Goal: Transaction & Acquisition: Download file/media

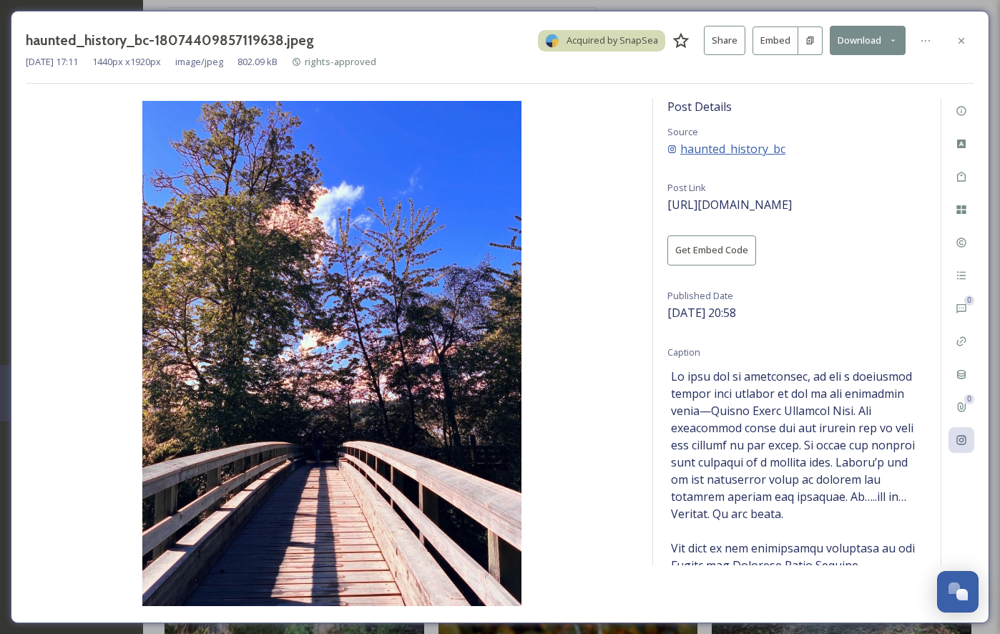
scroll to position [551, 0]
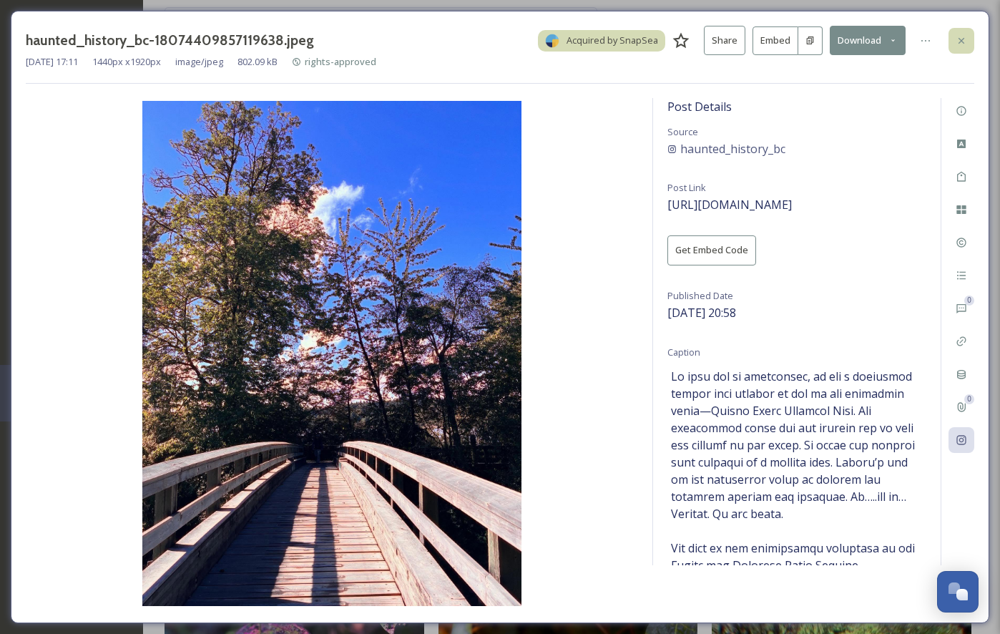
click at [958, 35] on icon at bounding box center [961, 40] width 11 height 11
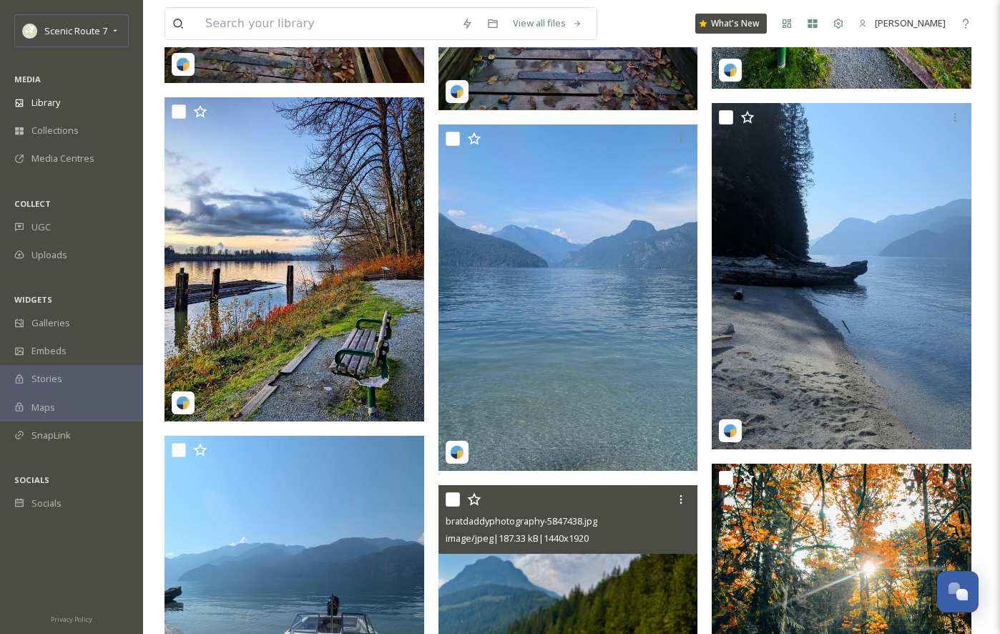
scroll to position [2341, 0]
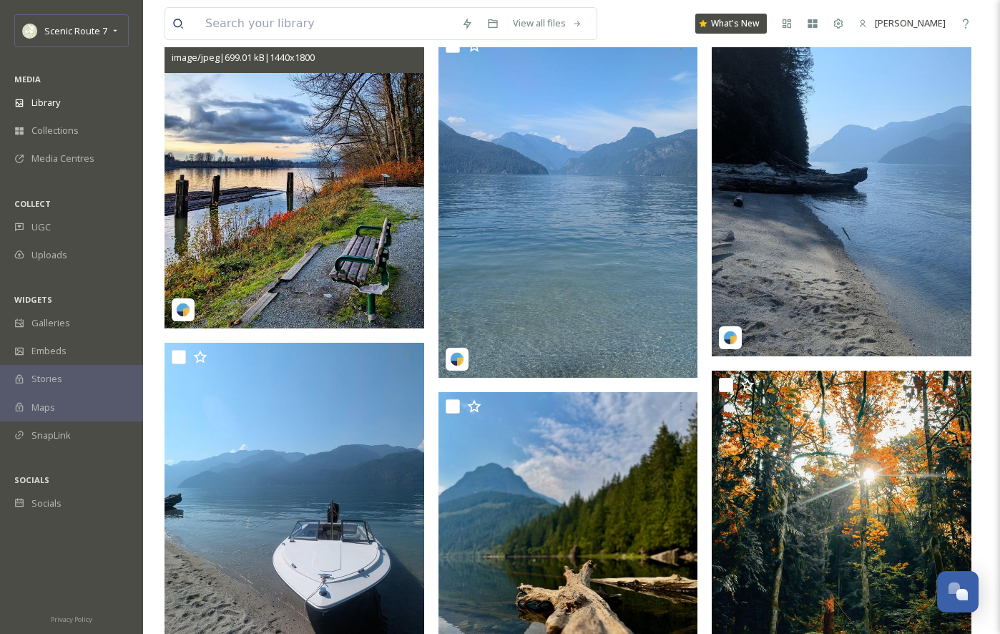
click at [257, 230] on img at bounding box center [295, 166] width 260 height 325
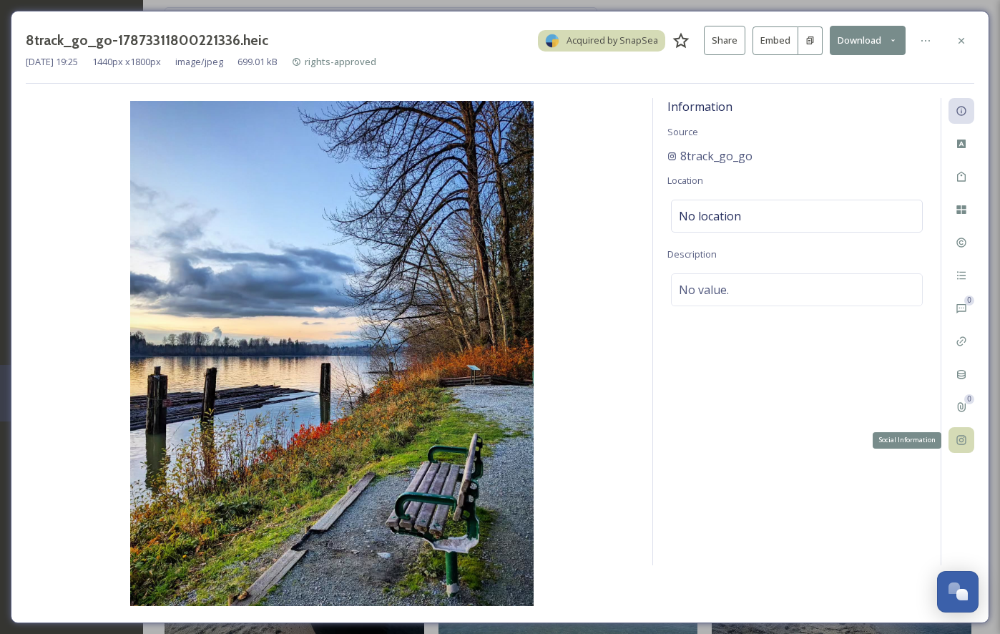
click at [962, 438] on icon at bounding box center [960, 440] width 9 height 9
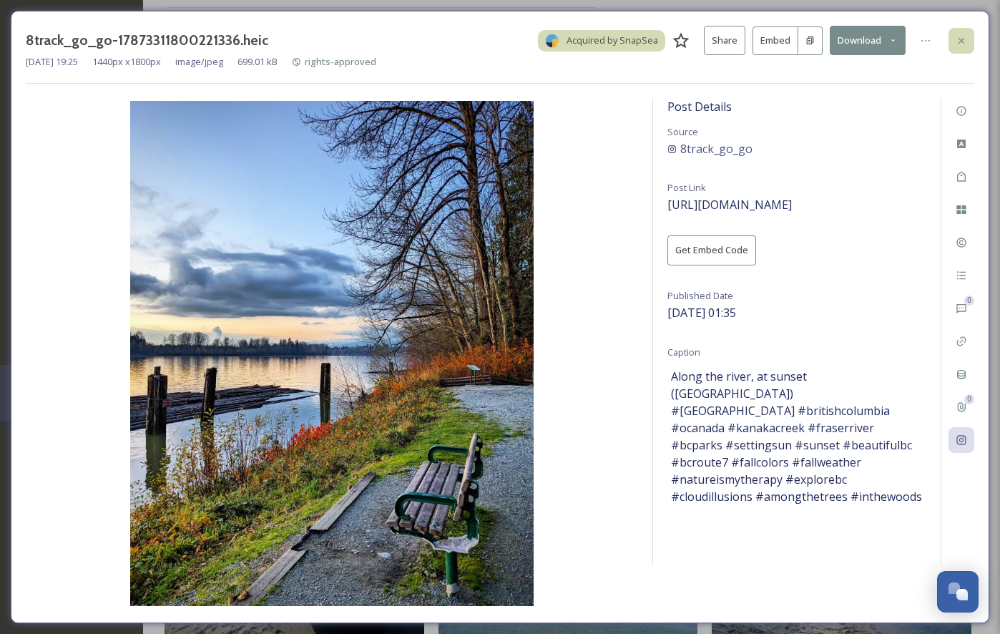
click at [961, 41] on icon at bounding box center [961, 40] width 11 height 11
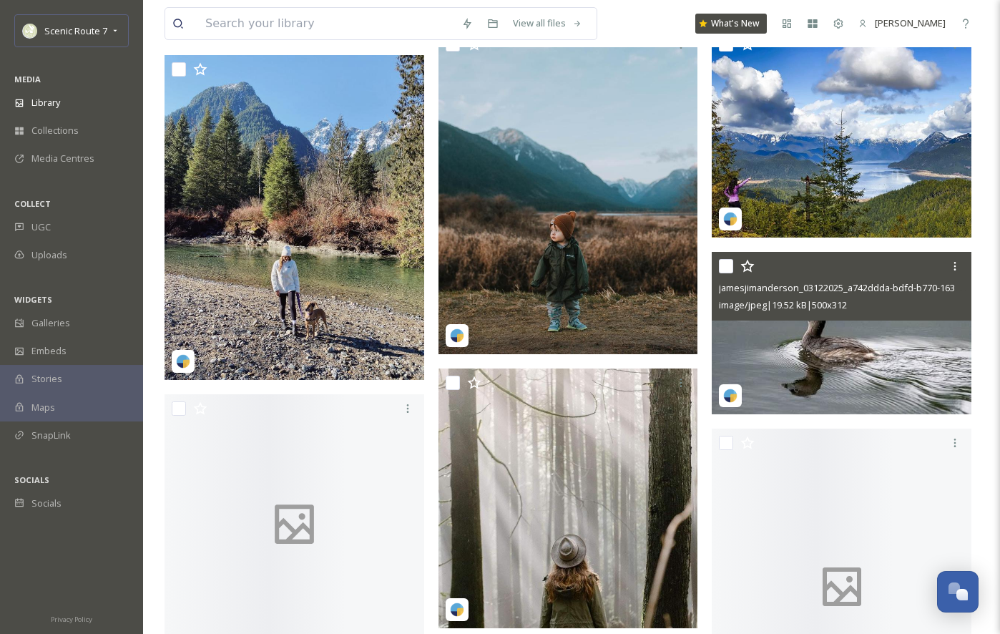
scroll to position [14718, 0]
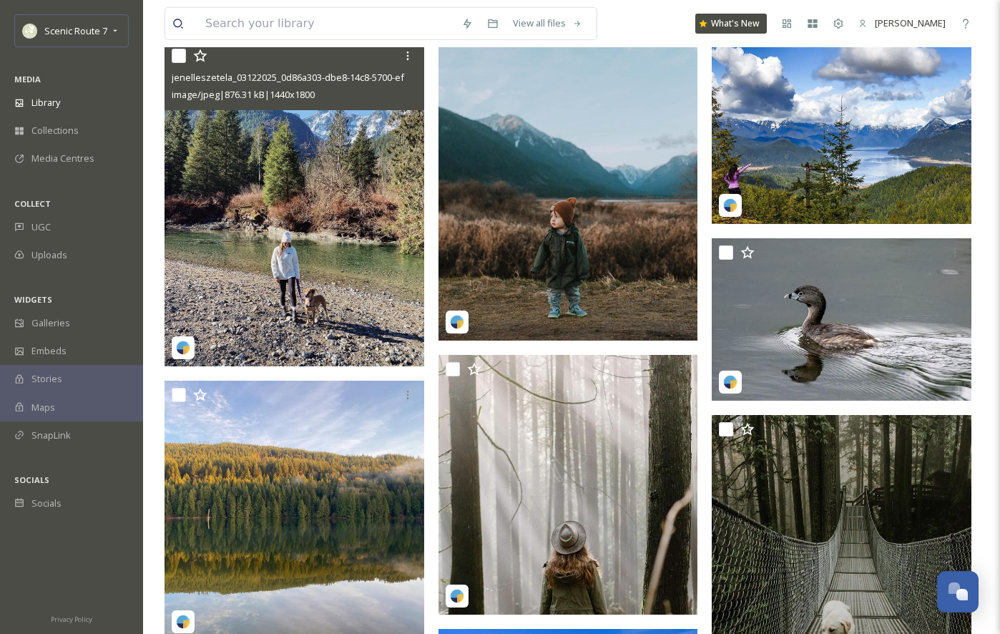
click at [344, 242] on img at bounding box center [295, 203] width 260 height 325
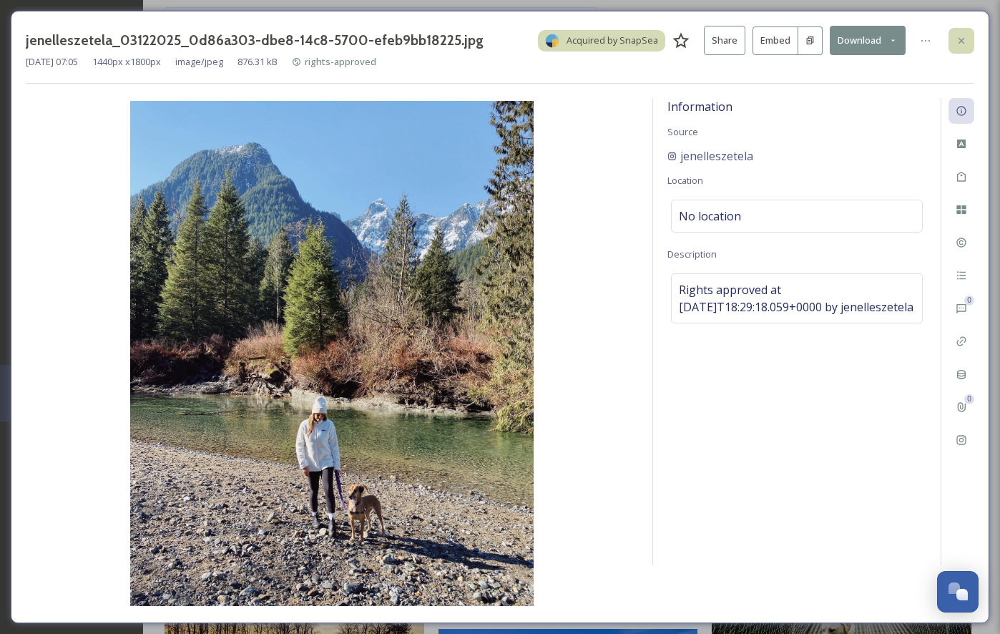
click at [964, 36] on icon at bounding box center [961, 40] width 11 height 11
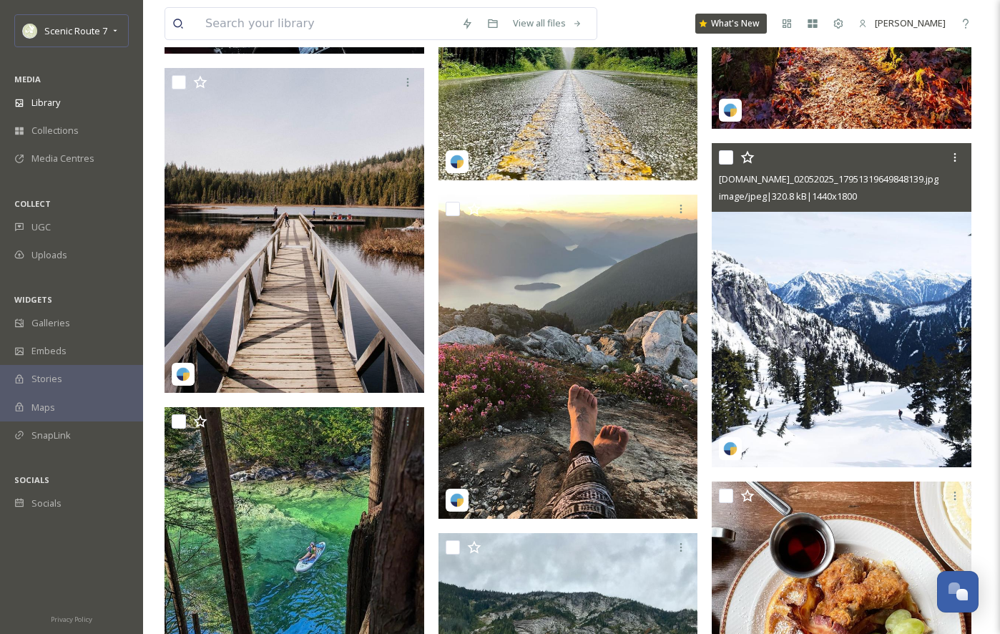
scroll to position [17434, 0]
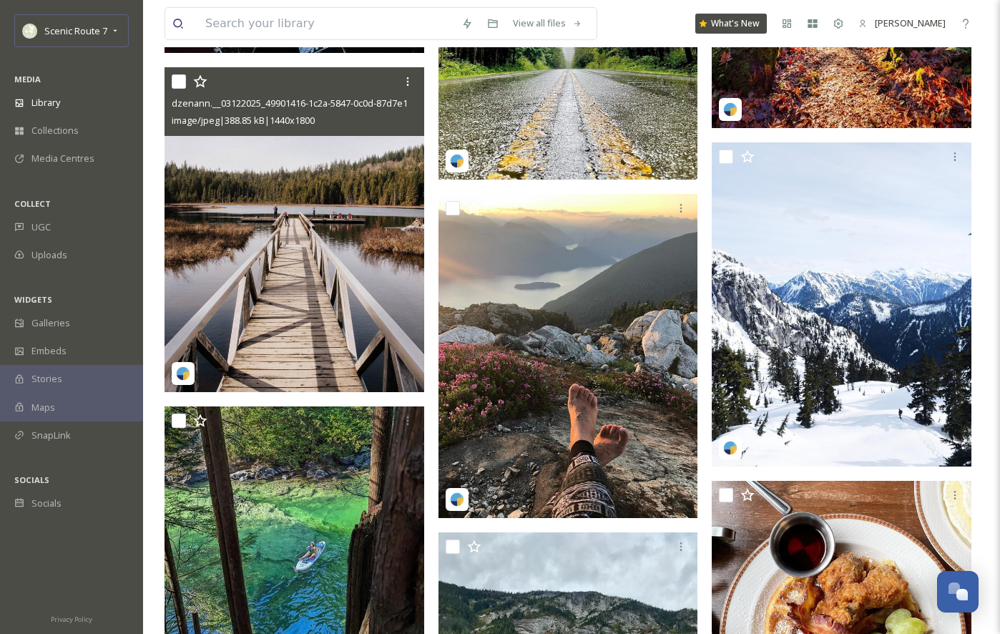
click at [314, 315] on img at bounding box center [295, 229] width 260 height 325
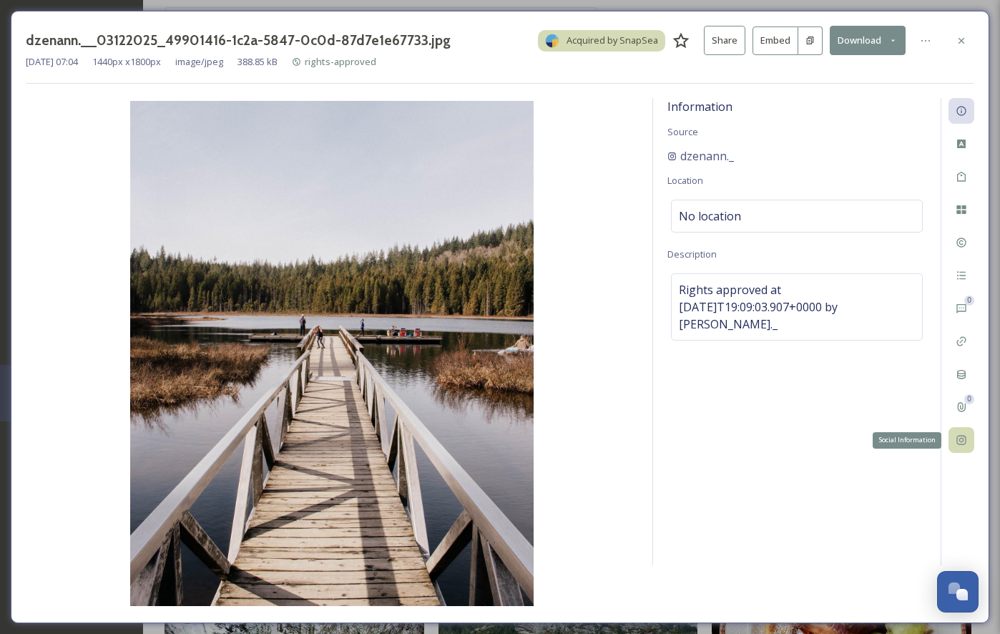
click at [964, 441] on icon at bounding box center [961, 439] width 11 height 11
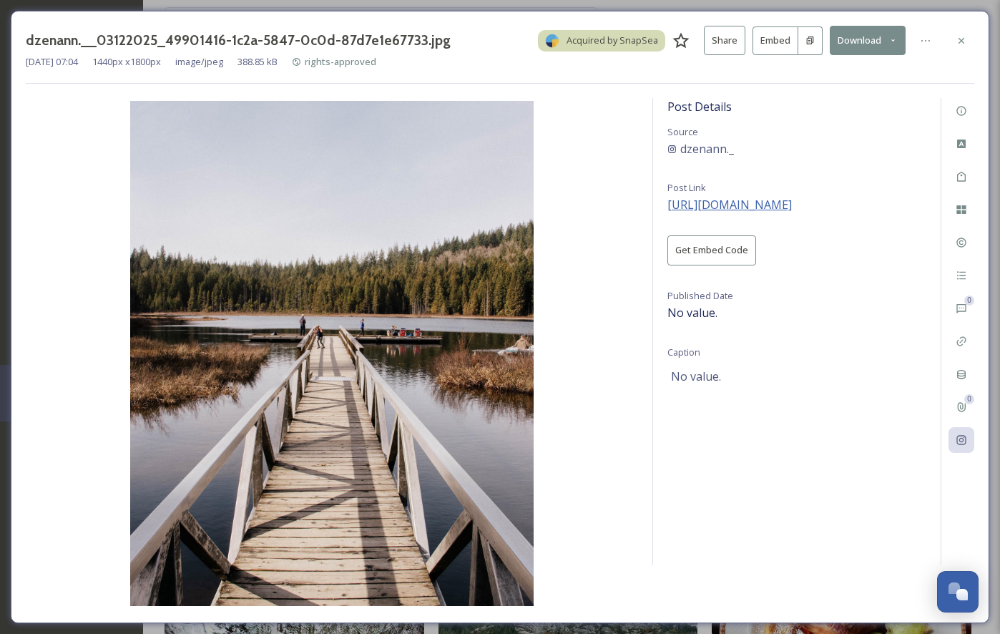
click at [752, 203] on span "[URL][DOMAIN_NAME]" at bounding box center [729, 205] width 124 height 16
click at [964, 39] on icon at bounding box center [961, 40] width 11 height 11
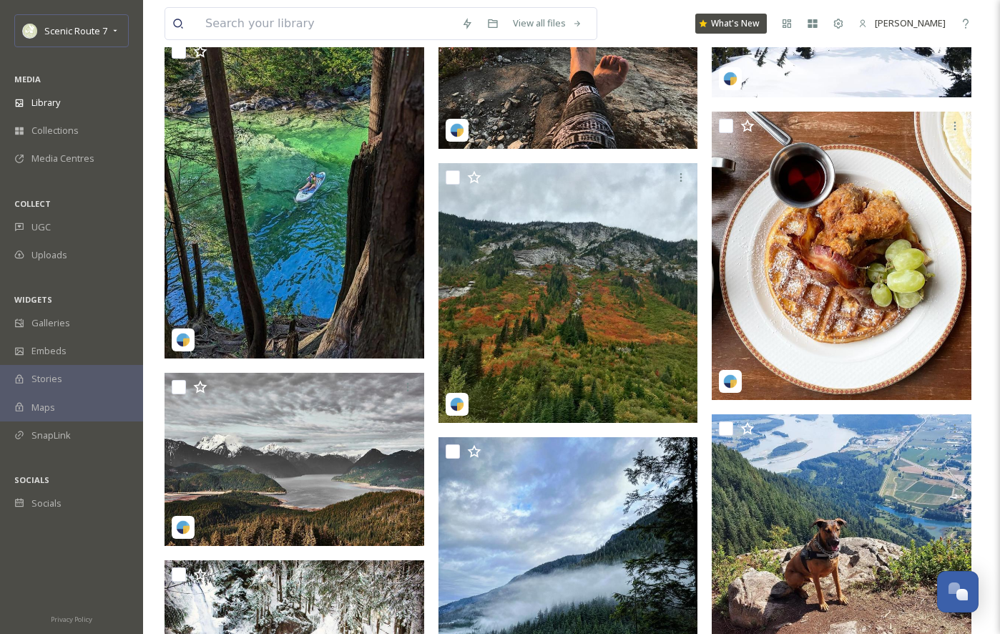
scroll to position [17823, 0]
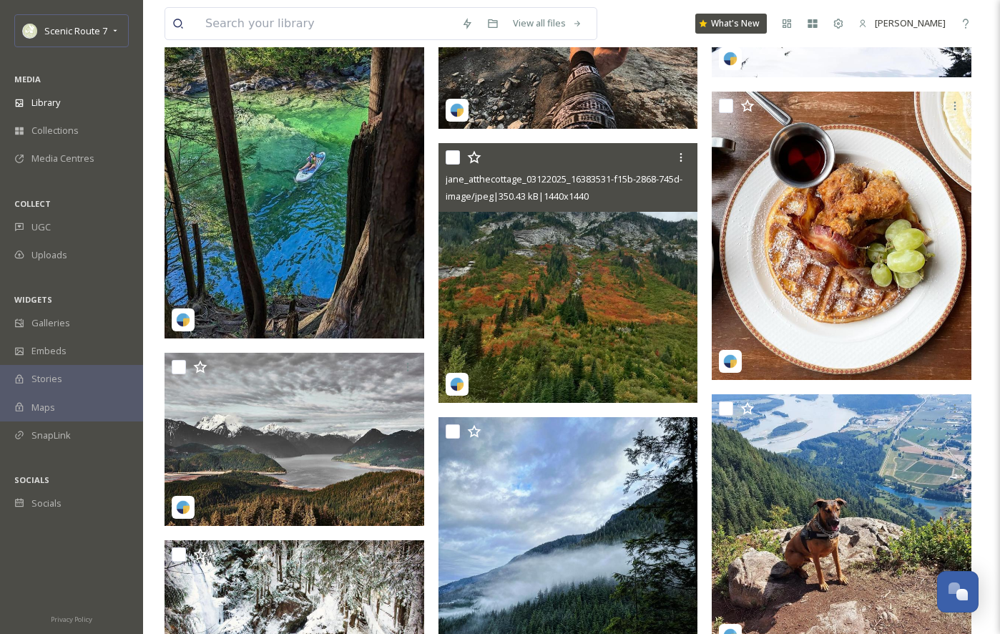
click at [552, 292] on img at bounding box center [568, 273] width 260 height 260
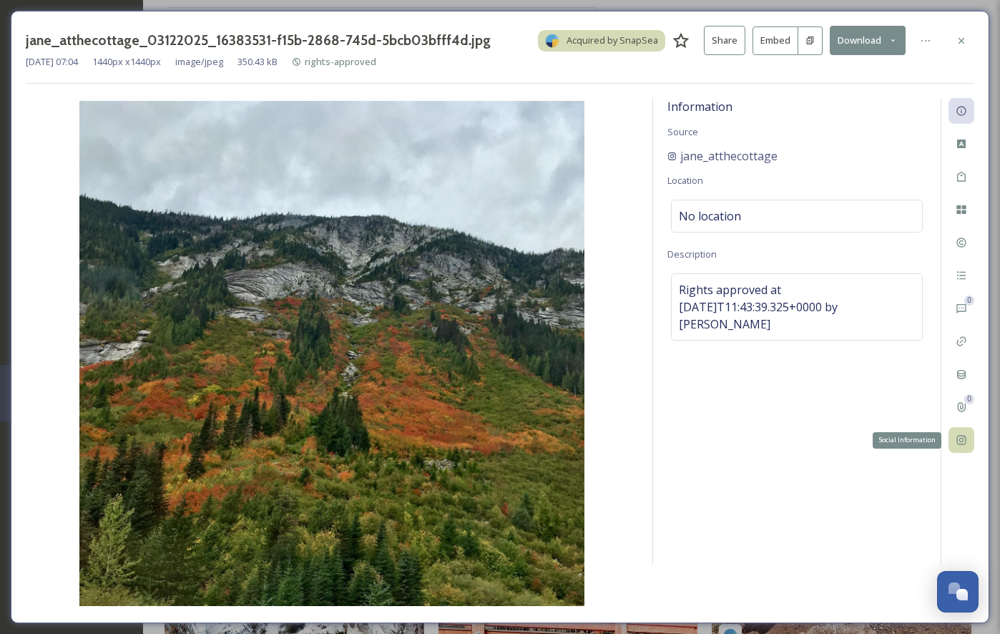
click at [964, 438] on icon at bounding box center [961, 439] width 11 height 11
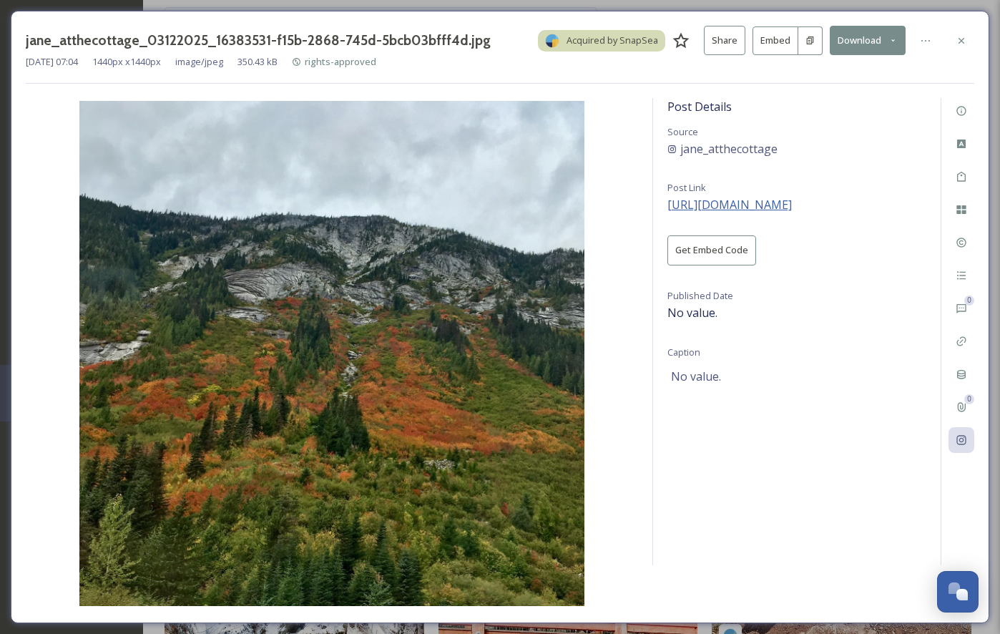
click at [775, 202] on span "[URL][DOMAIN_NAME]" at bounding box center [729, 205] width 124 height 16
click at [963, 40] on icon at bounding box center [961, 40] width 11 height 11
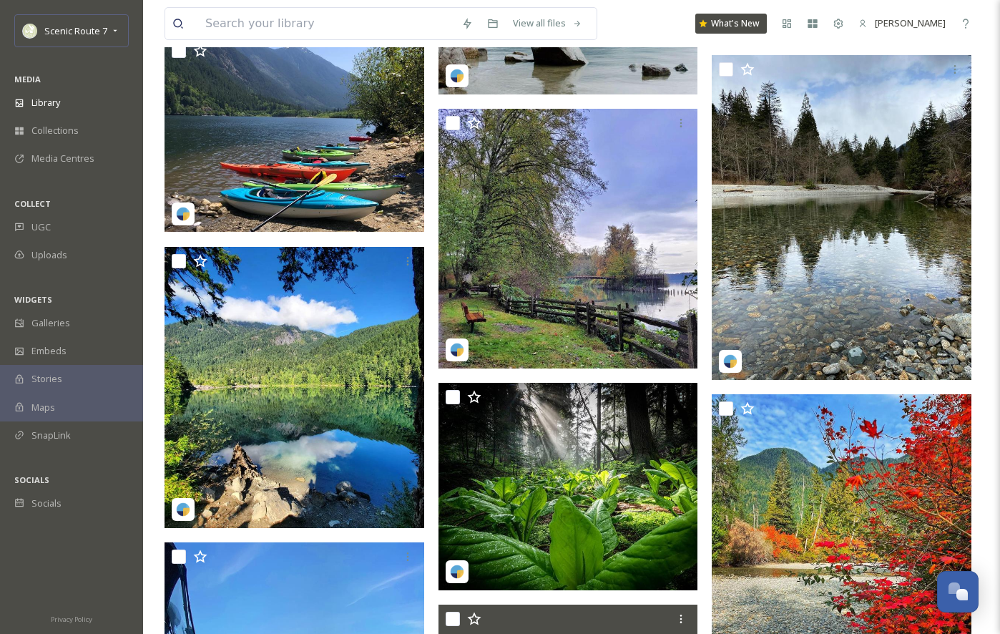
scroll to position [20268, 0]
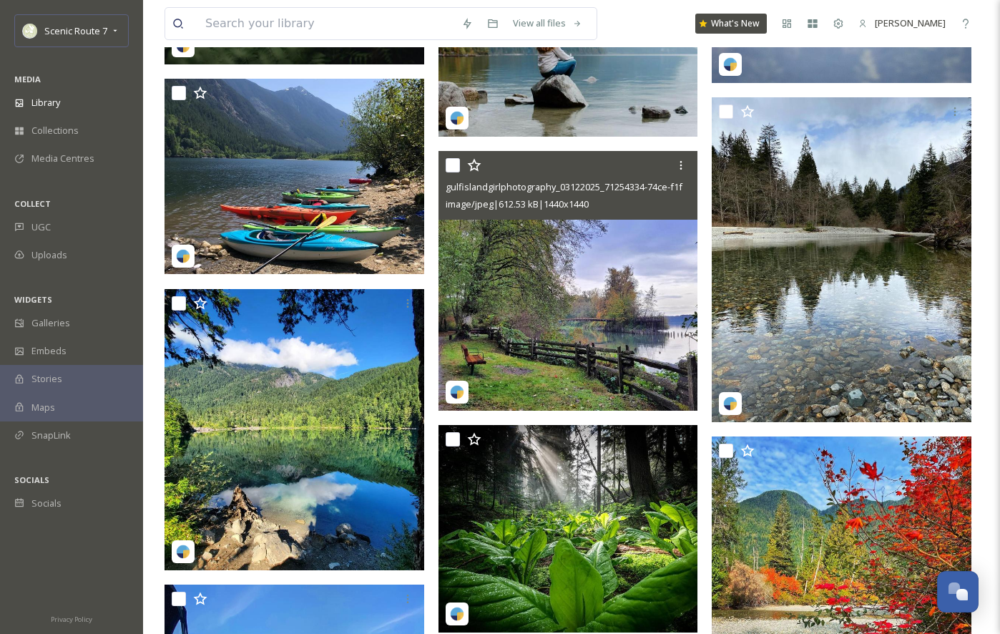
click at [544, 281] on img at bounding box center [568, 281] width 260 height 260
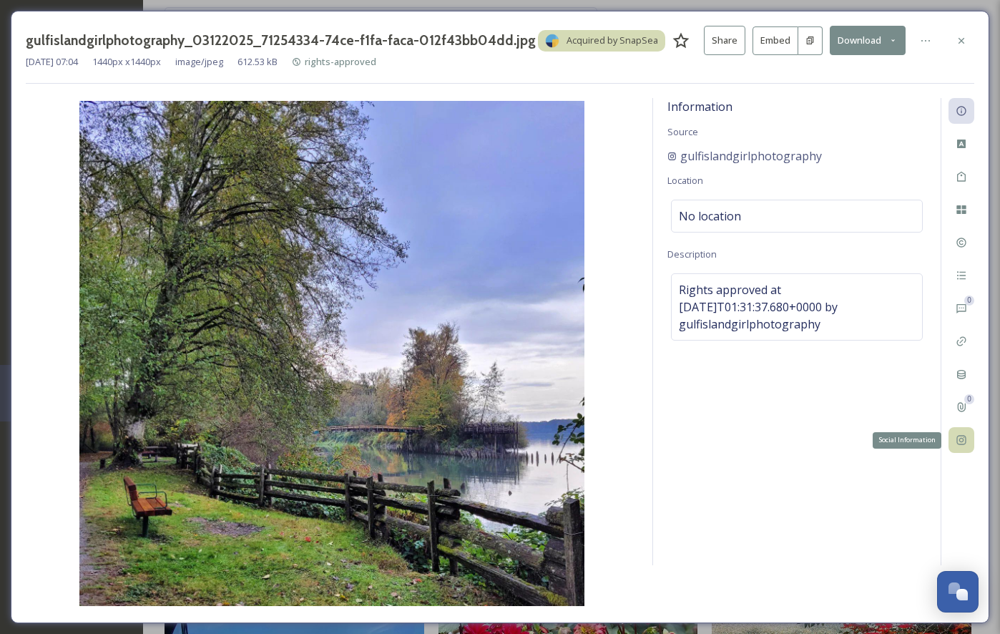
click at [957, 438] on icon at bounding box center [960, 440] width 9 height 9
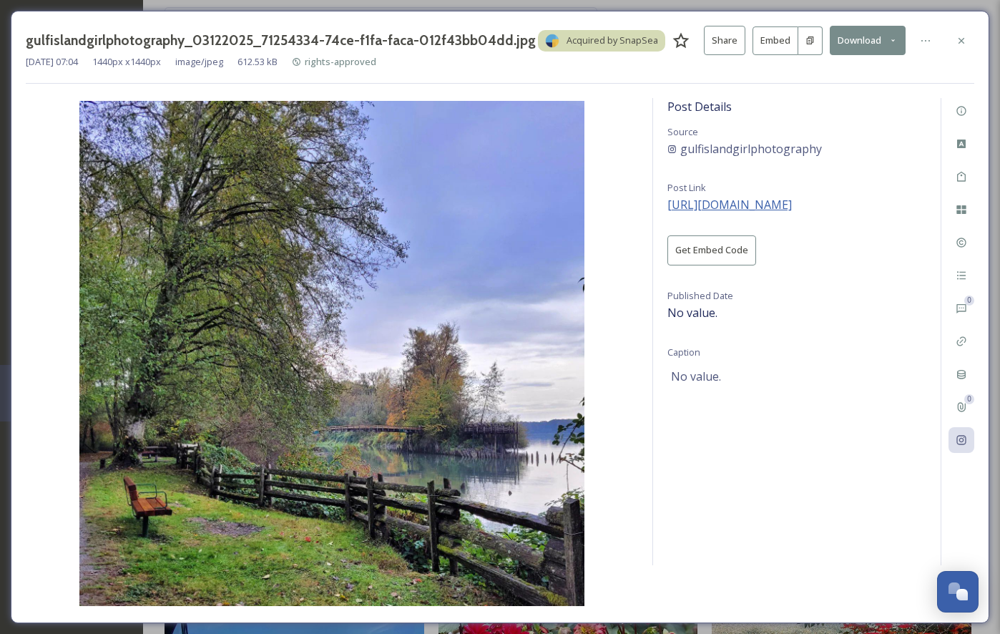
click at [768, 201] on span "[URL][DOMAIN_NAME]" at bounding box center [729, 205] width 124 height 16
click at [956, 41] on icon at bounding box center [961, 40] width 11 height 11
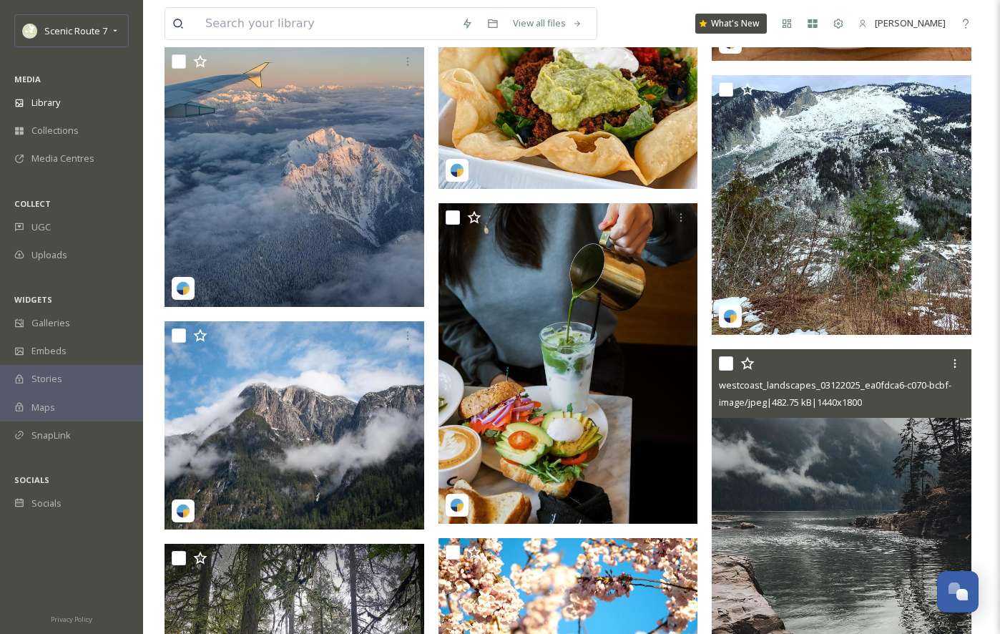
scroll to position [22543, 0]
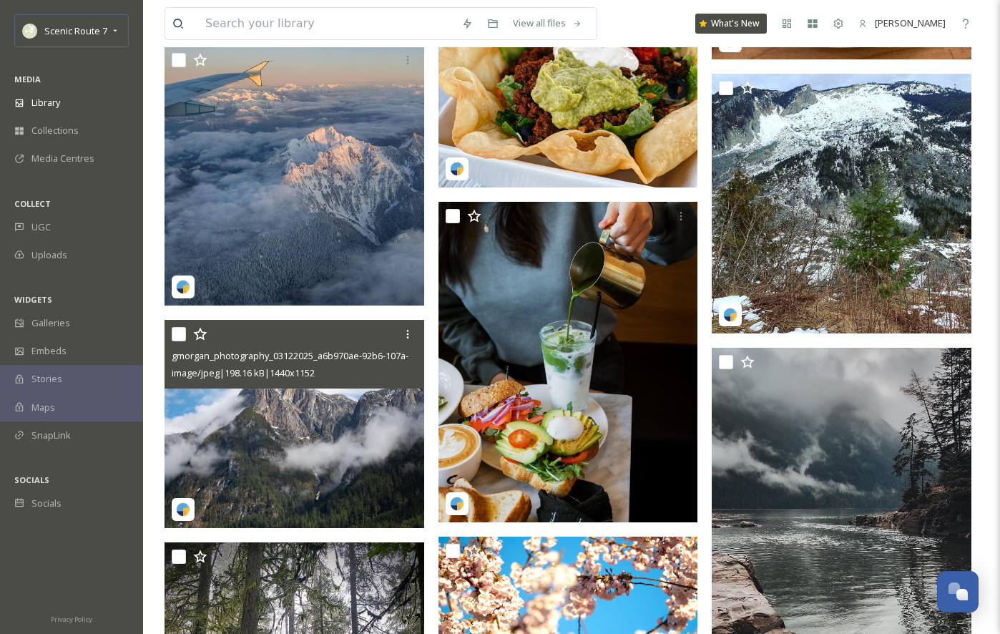
click at [281, 448] on img at bounding box center [295, 423] width 260 height 207
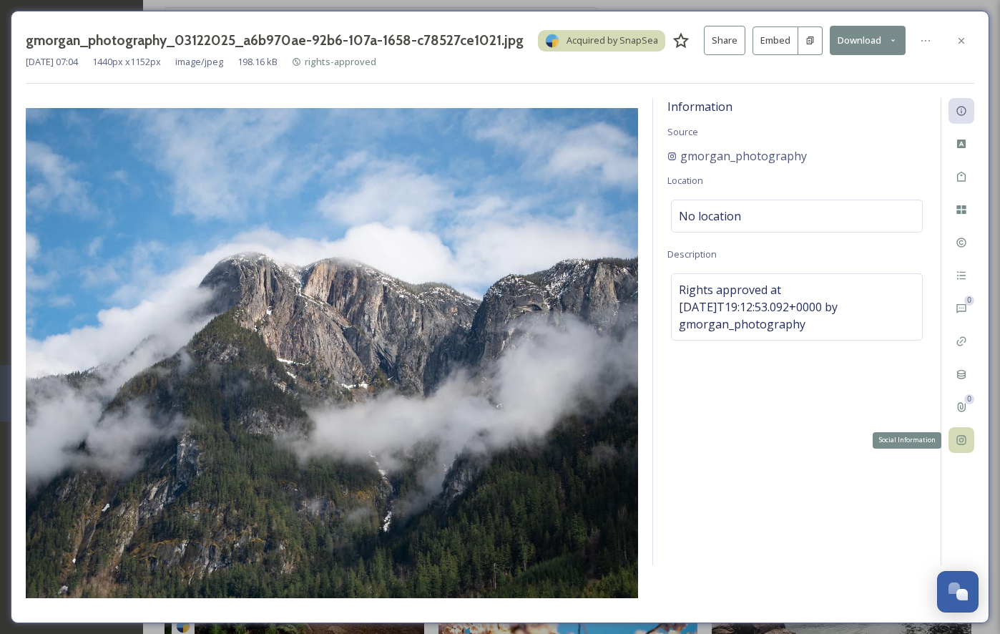
click at [963, 438] on icon at bounding box center [960, 440] width 9 height 9
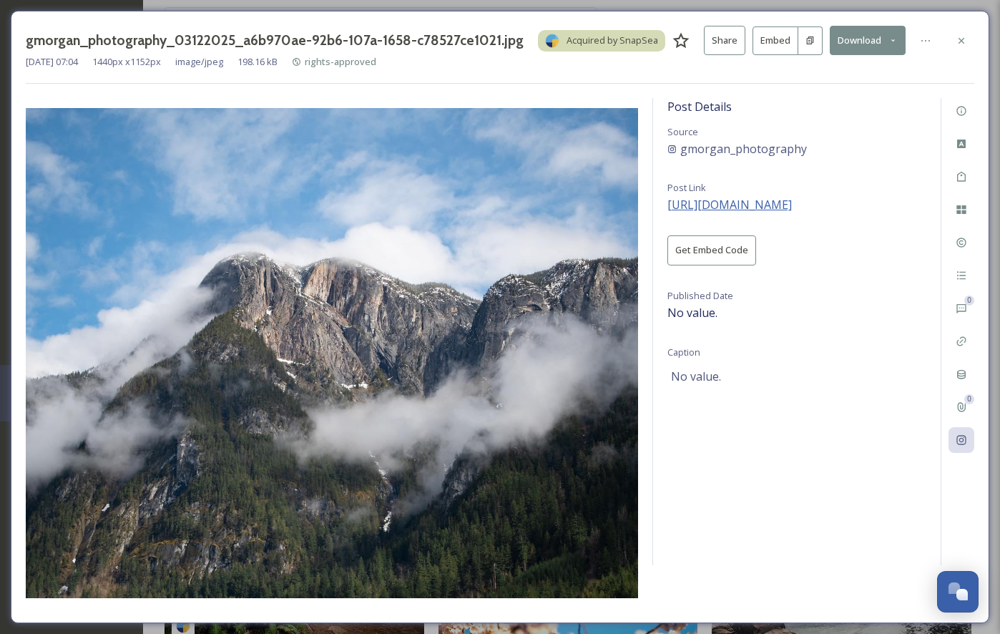
click at [778, 205] on span "[URL][DOMAIN_NAME]" at bounding box center [729, 205] width 124 height 16
click at [961, 36] on icon at bounding box center [961, 40] width 11 height 11
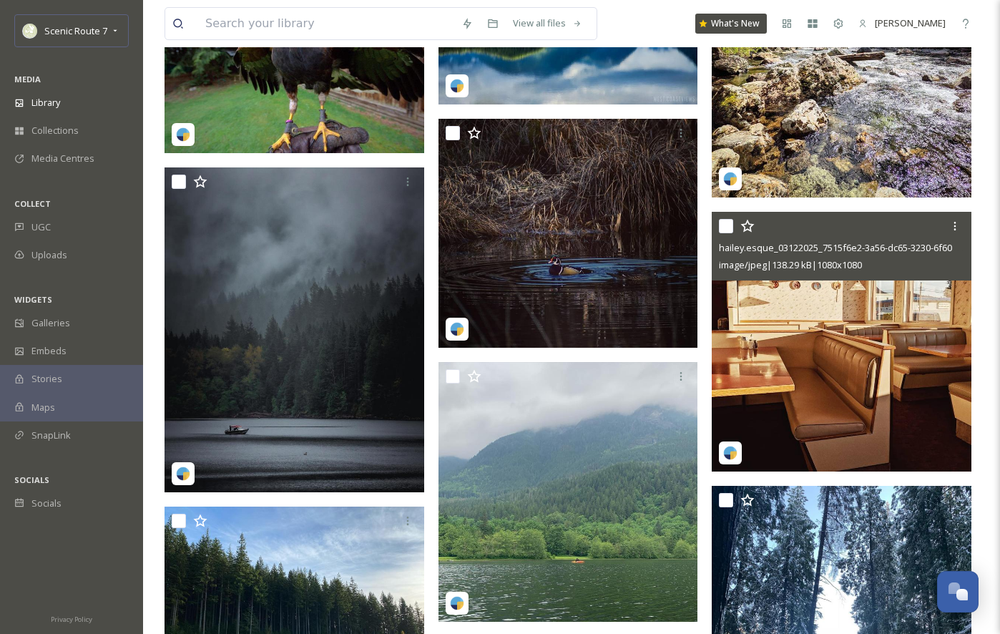
scroll to position [23685, 0]
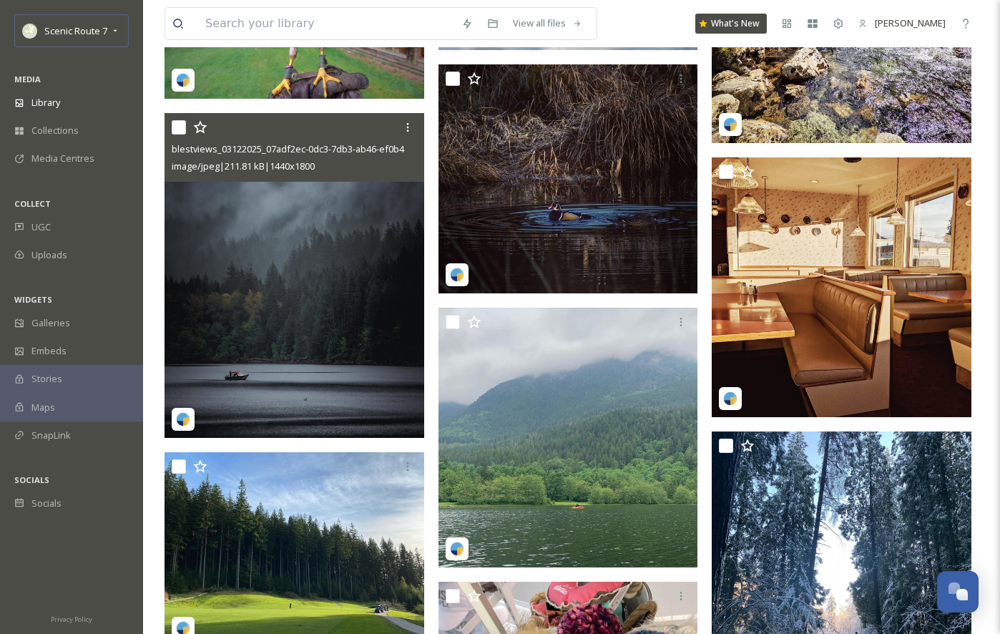
click at [268, 312] on img at bounding box center [295, 275] width 260 height 325
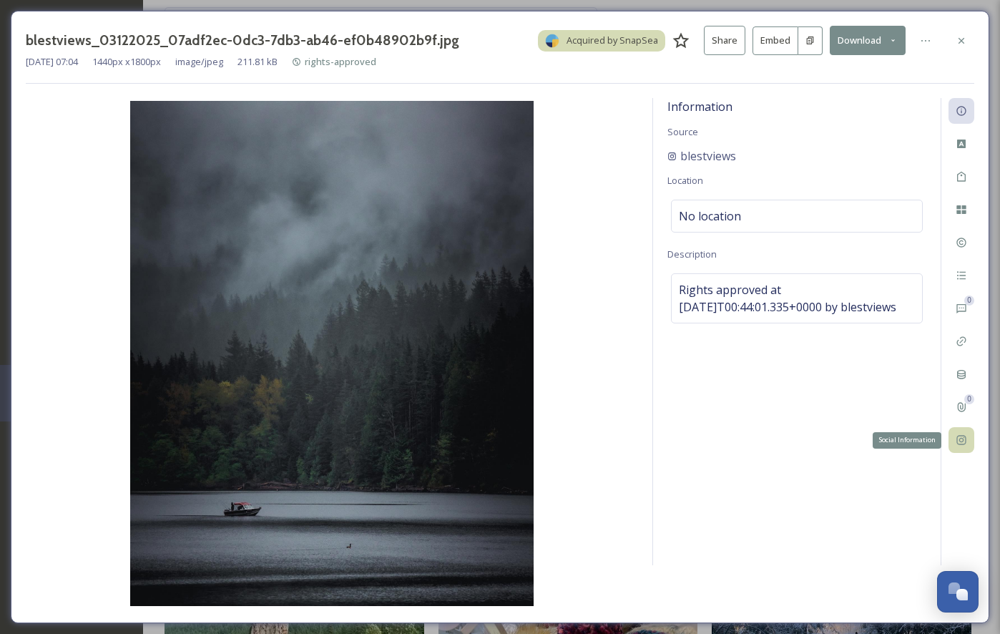
click at [965, 438] on icon at bounding box center [960, 440] width 9 height 9
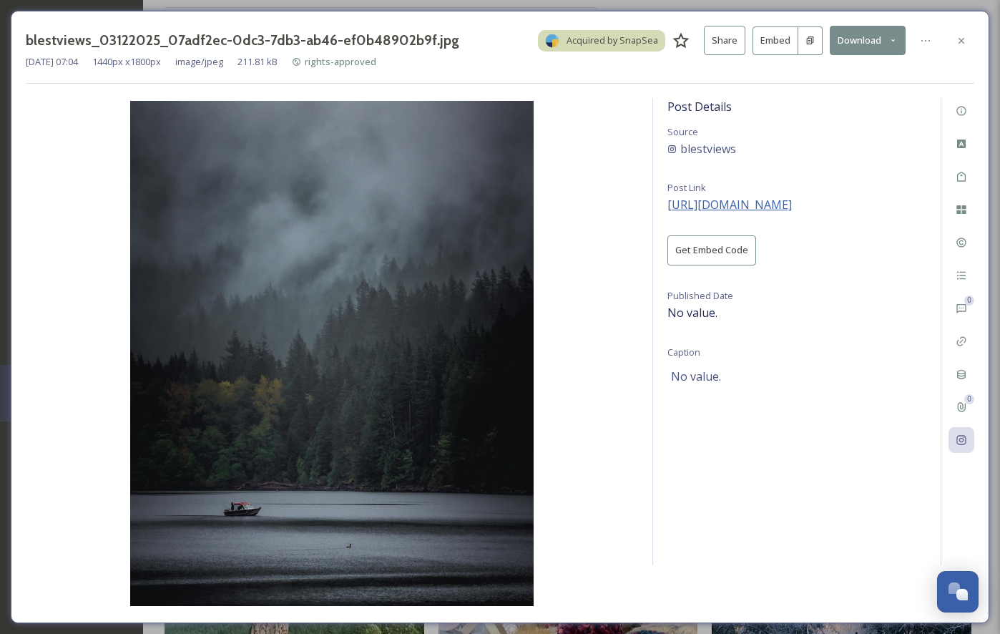
click at [775, 197] on span "[URL][DOMAIN_NAME]" at bounding box center [729, 205] width 124 height 16
click at [867, 37] on button "Download" at bounding box center [868, 40] width 76 height 29
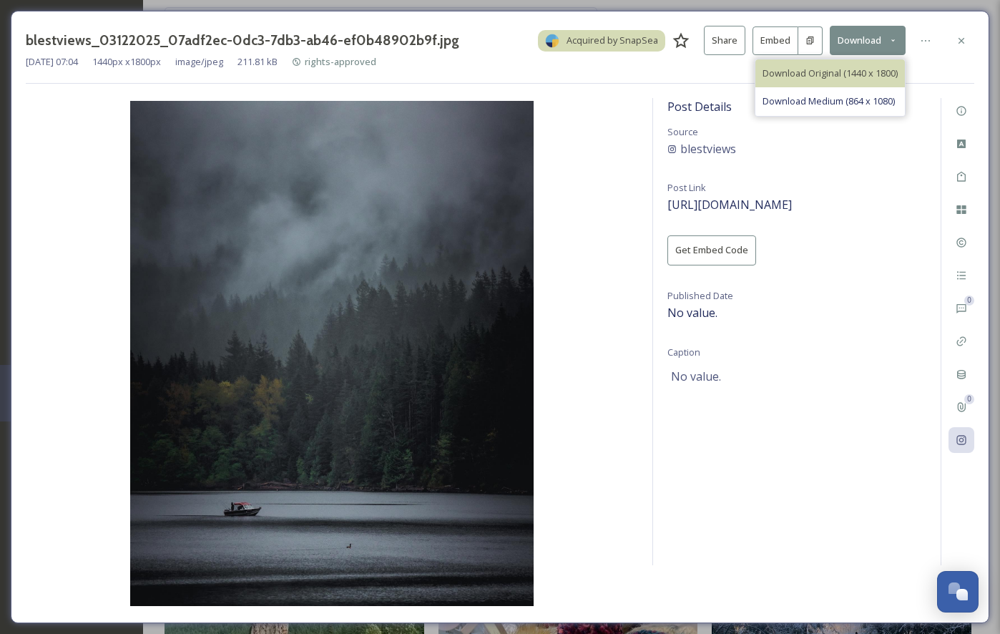
click at [845, 70] on span "Download Original (1440 x 1800)" at bounding box center [830, 74] width 135 height 14
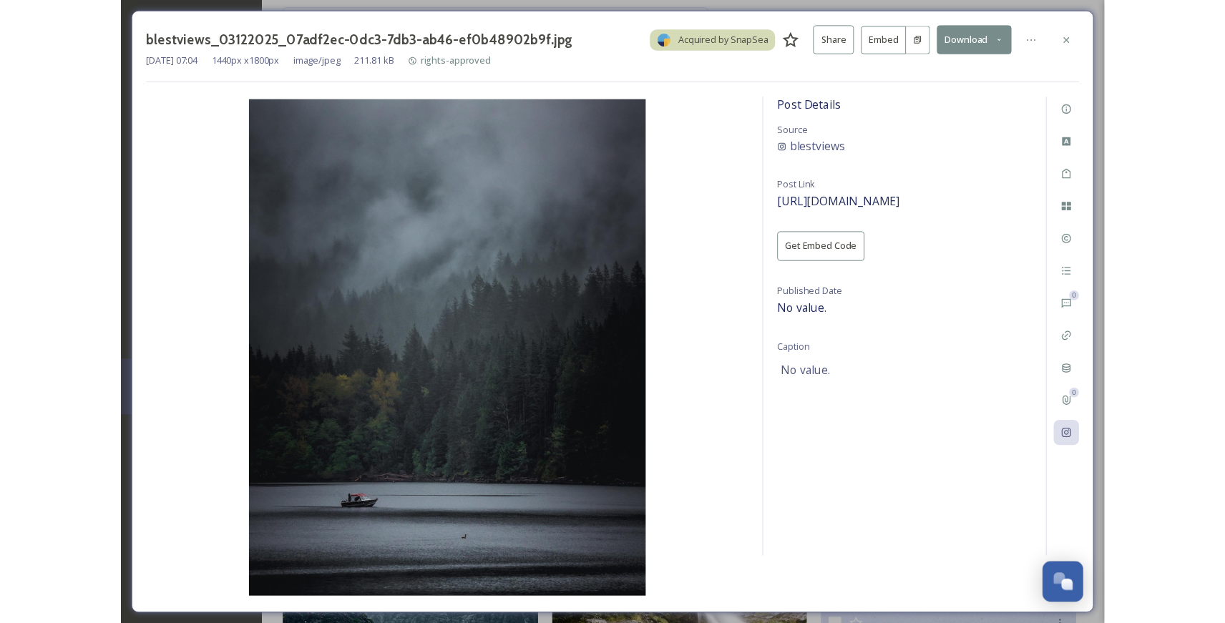
scroll to position [30037, 0]
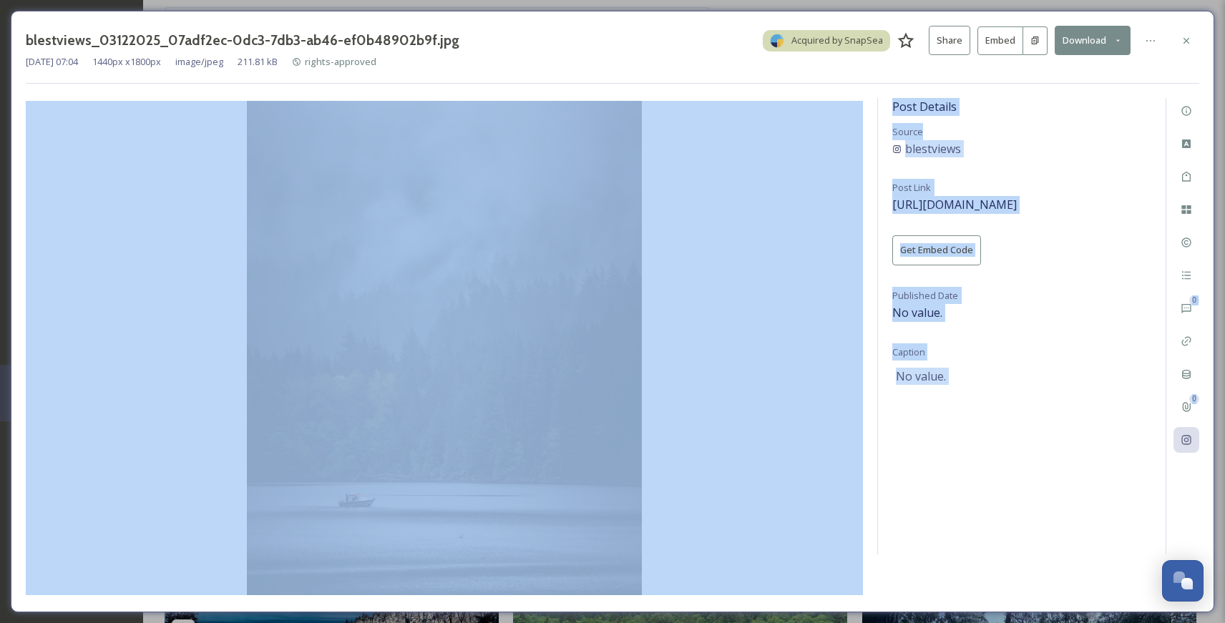
drag, startPoint x: 1212, startPoint y: 603, endPoint x: 820, endPoint y: 526, distance: 398.7
click at [820, 526] on div "blestviews_03122025_07adf2ec-0dc3-7db3-ab46-ef0b48902b9f.jpg Acquired by SnapSe…" at bounding box center [612, 312] width 1203 height 602
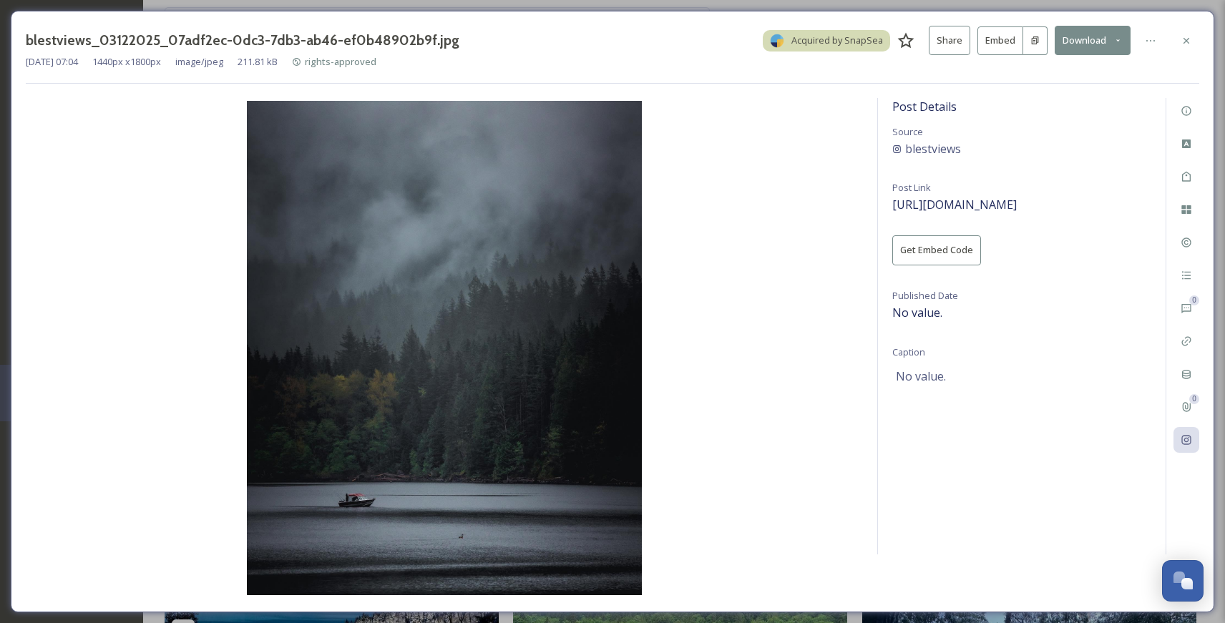
click at [999, 597] on div "blestviews_03122025_07adf2ec-0dc3-7db3-ab46-ef0b48902b9f.jpg Acquired by SnapSe…" at bounding box center [612, 312] width 1203 height 602
drag, startPoint x: 1205, startPoint y: 603, endPoint x: 1062, endPoint y: 594, distance: 143.4
click at [999, 594] on div "blestviews_03122025_07adf2ec-0dc3-7db3-ab46-ef0b48902b9f.jpg Acquired by SnapSe…" at bounding box center [612, 312] width 1203 height 602
click at [999, 438] on icon at bounding box center [1185, 439] width 11 height 11
click at [994, 201] on span "[URL][DOMAIN_NAME]" at bounding box center [954, 205] width 124 height 16
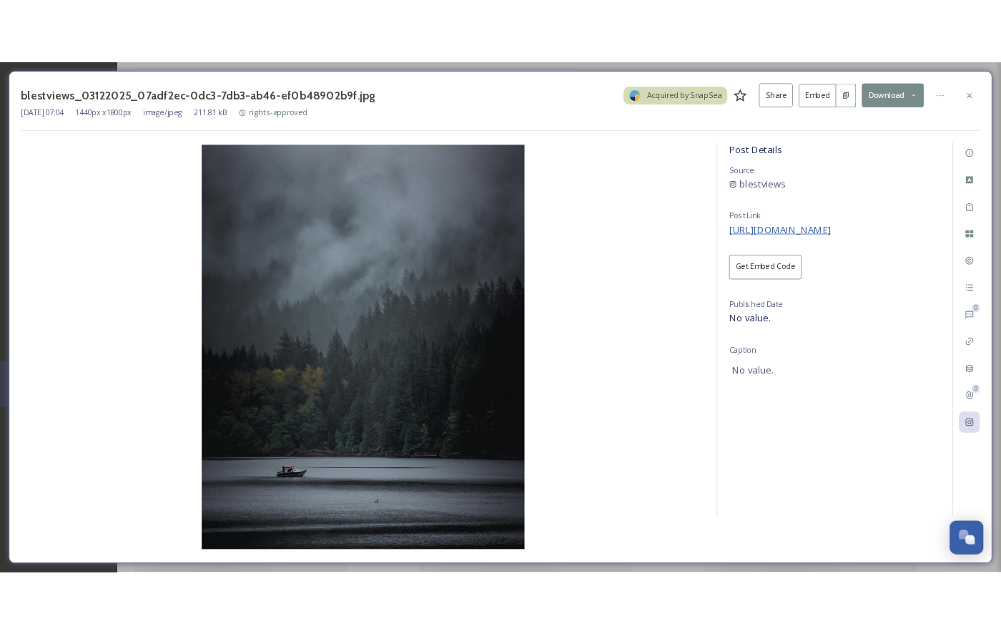
scroll to position [23685, 0]
